Goal: Navigation & Orientation: Go to known website

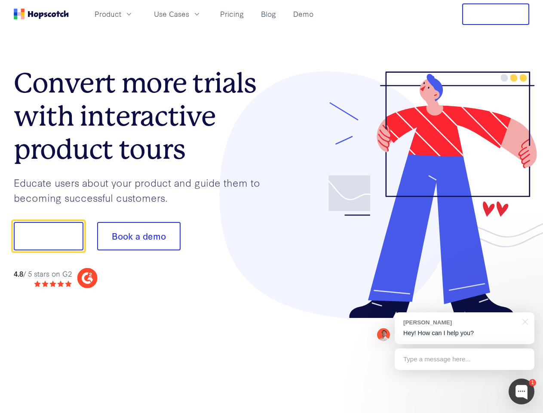
click at [272, 206] on div at bounding box center [401, 194] width 258 height 247
click at [121, 14] on span "Product" at bounding box center [108, 14] width 27 height 11
click at [189, 14] on span "Use Cases" at bounding box center [171, 14] width 35 height 11
click at [496, 14] on button "Free Trial" at bounding box center [495, 13] width 67 height 21
click at [48, 236] on button "Show me!" at bounding box center [49, 236] width 70 height 28
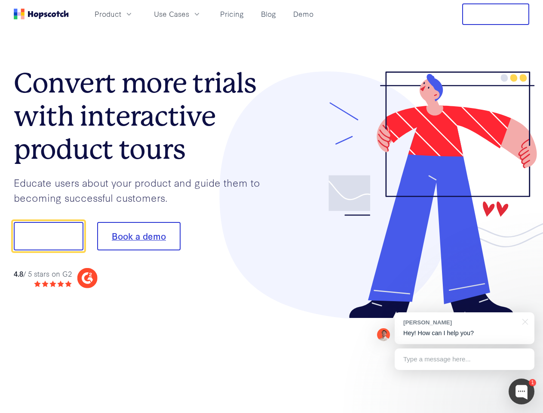
click at [138, 236] on button "Book a demo" at bounding box center [138, 236] width 83 height 28
click at [521, 391] on div at bounding box center [522, 391] width 26 height 26
click at [464, 328] on div "[PERSON_NAME] Hey! How can I help you?" at bounding box center [465, 328] width 140 height 32
click at [524, 321] on div at bounding box center [453, 235] width 161 height 287
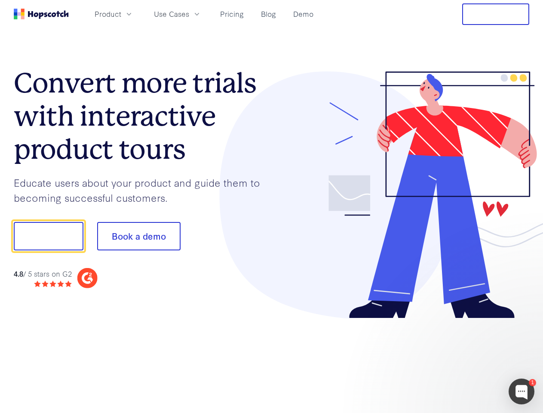
click at [464, 359] on div at bounding box center [453, 293] width 161 height 172
